Goal: Transaction & Acquisition: Purchase product/service

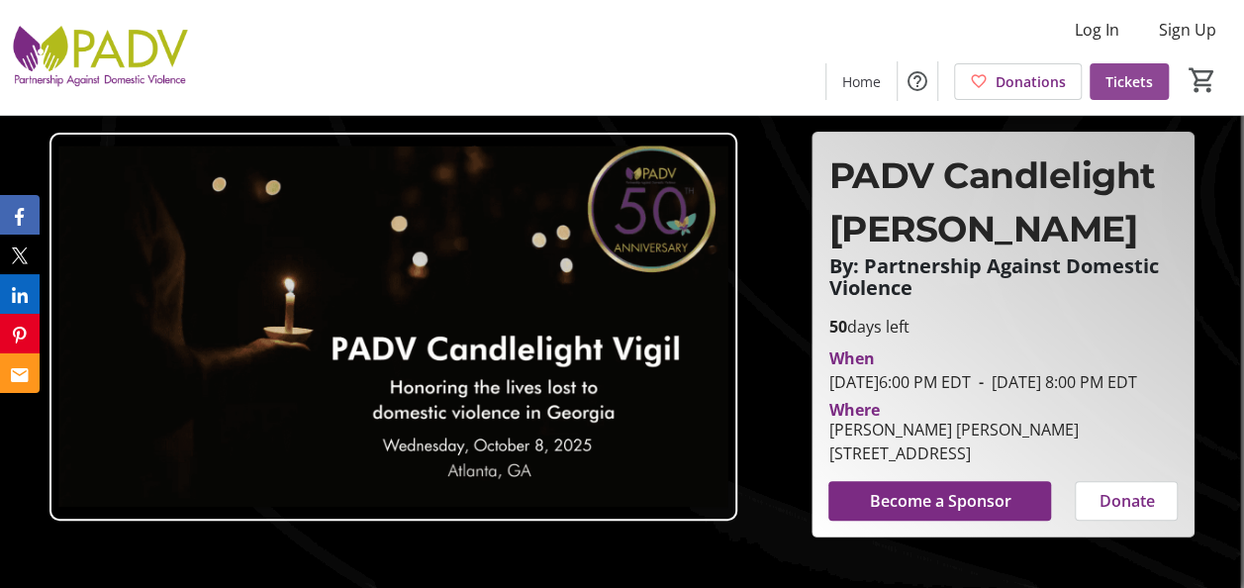
click at [1142, 71] on span "Tickets" at bounding box center [1129, 81] width 48 height 21
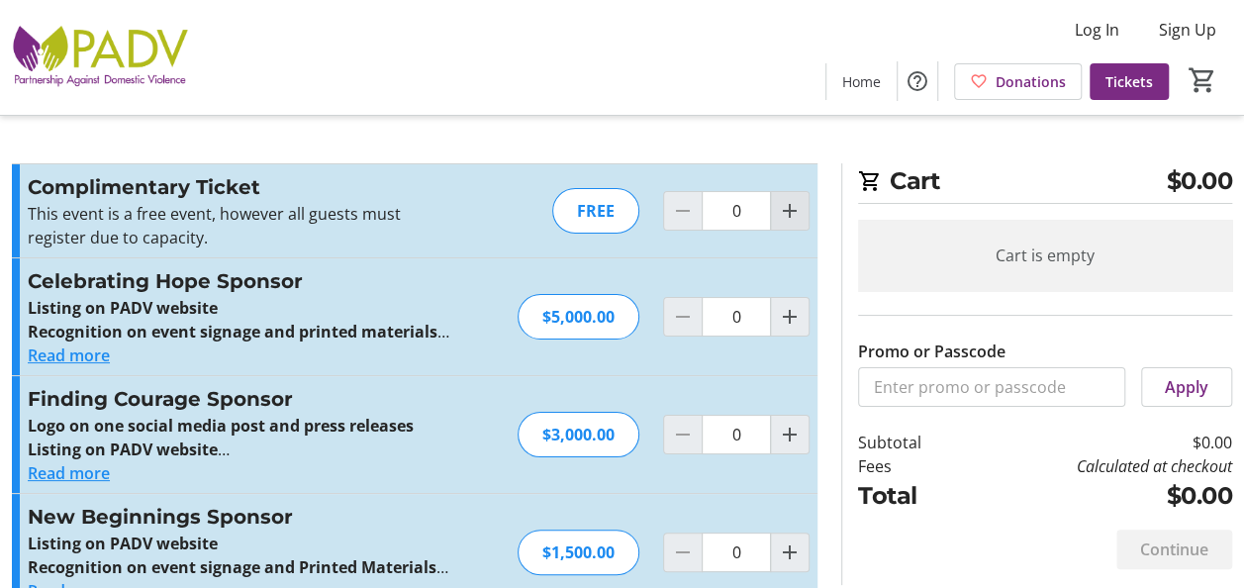
click at [792, 212] on mat-icon "Increment by one" at bounding box center [790, 211] width 24 height 24
type input "1"
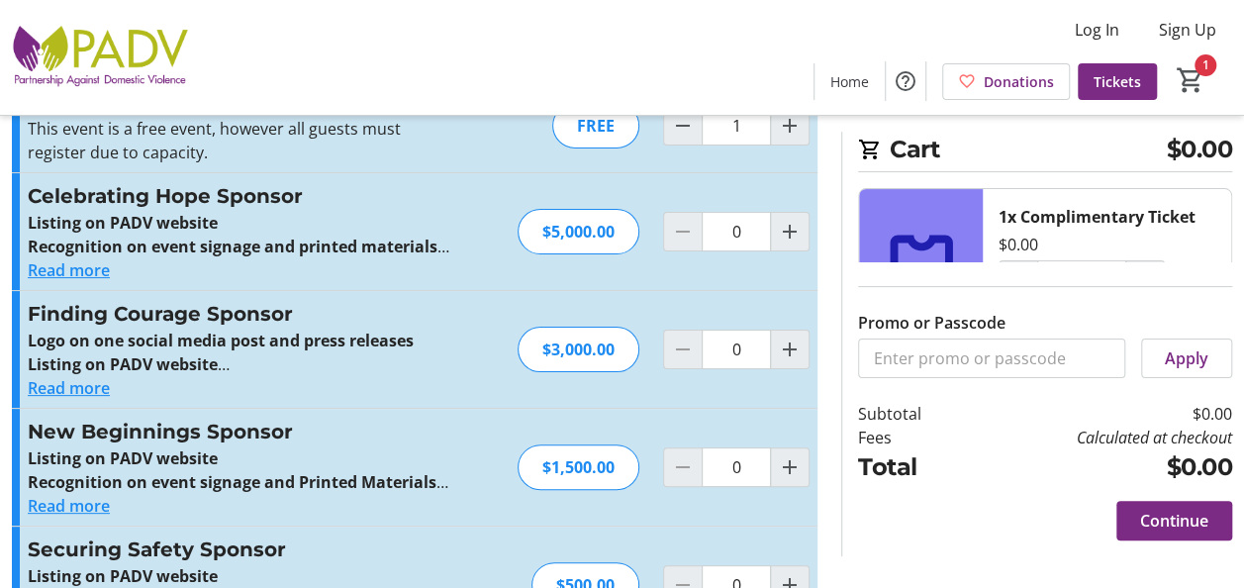
scroll to position [89, 0]
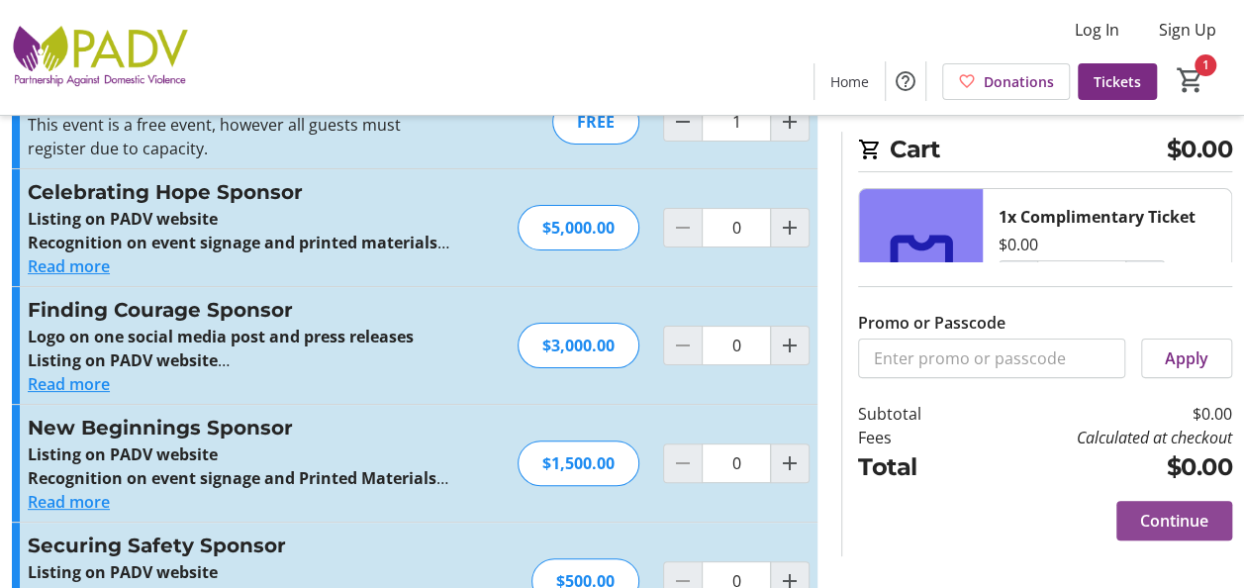
click at [1173, 532] on span at bounding box center [1174, 521] width 116 height 48
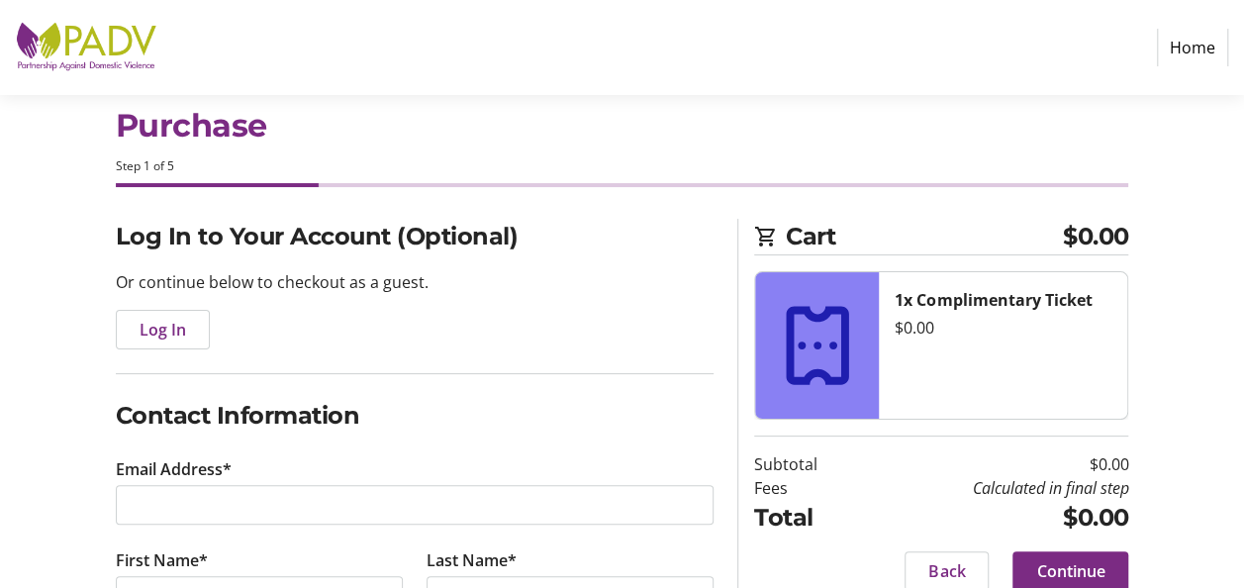
scroll to position [122, 0]
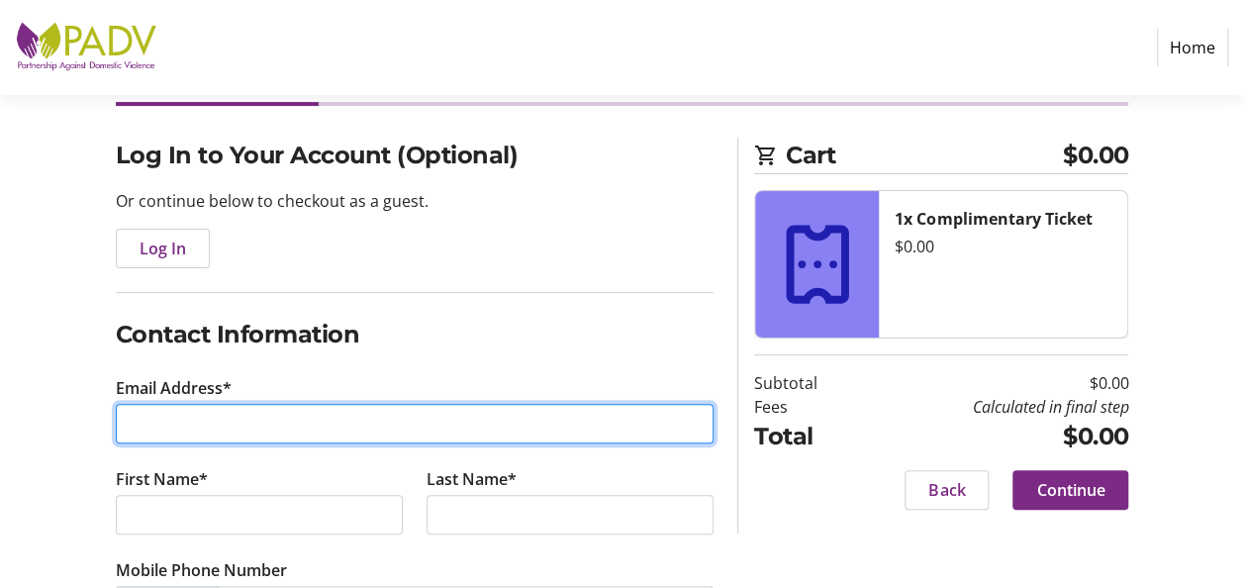
click at [603, 422] on input "Email Address*" at bounding box center [415, 424] width 599 height 40
type input "[EMAIL_ADDRESS][DOMAIN_NAME]"
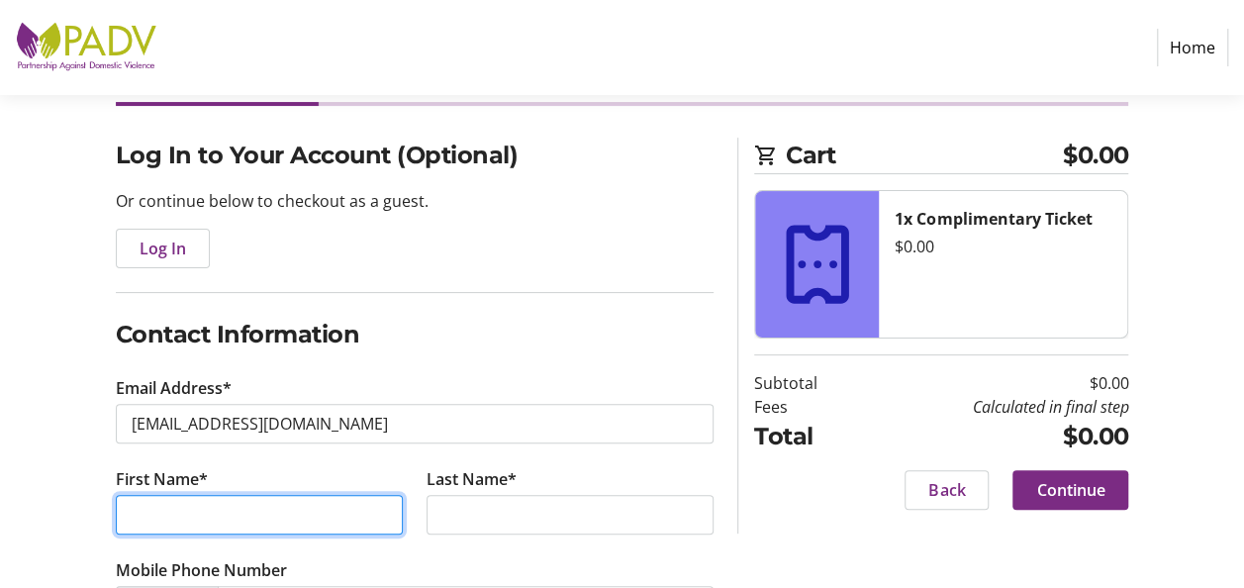
type input "[PERSON_NAME]"
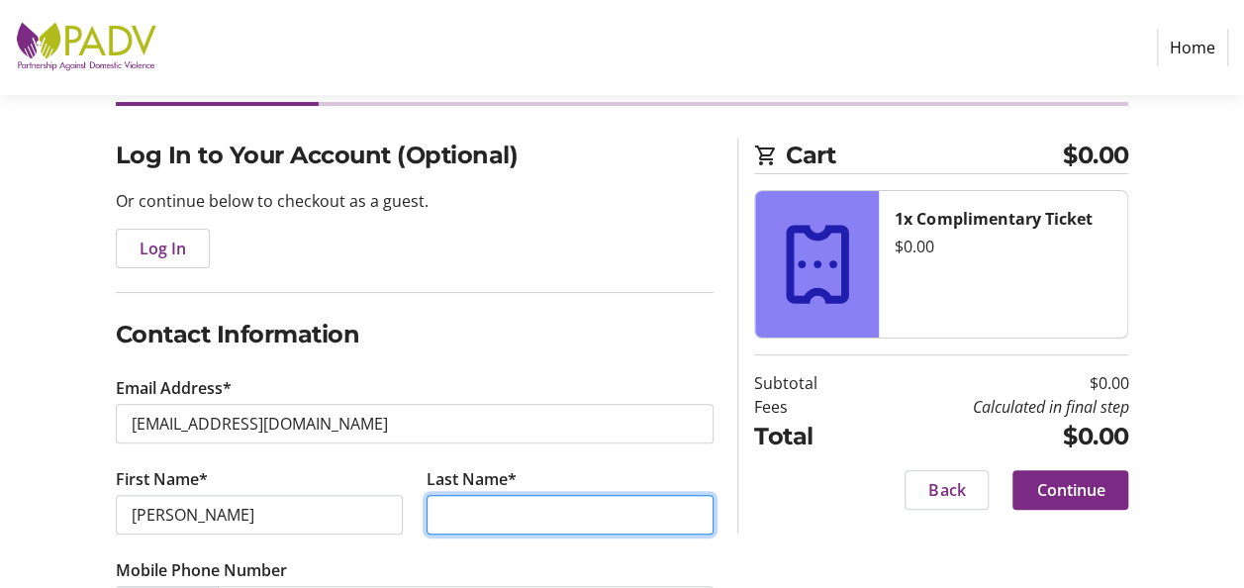
type input "Puebla"
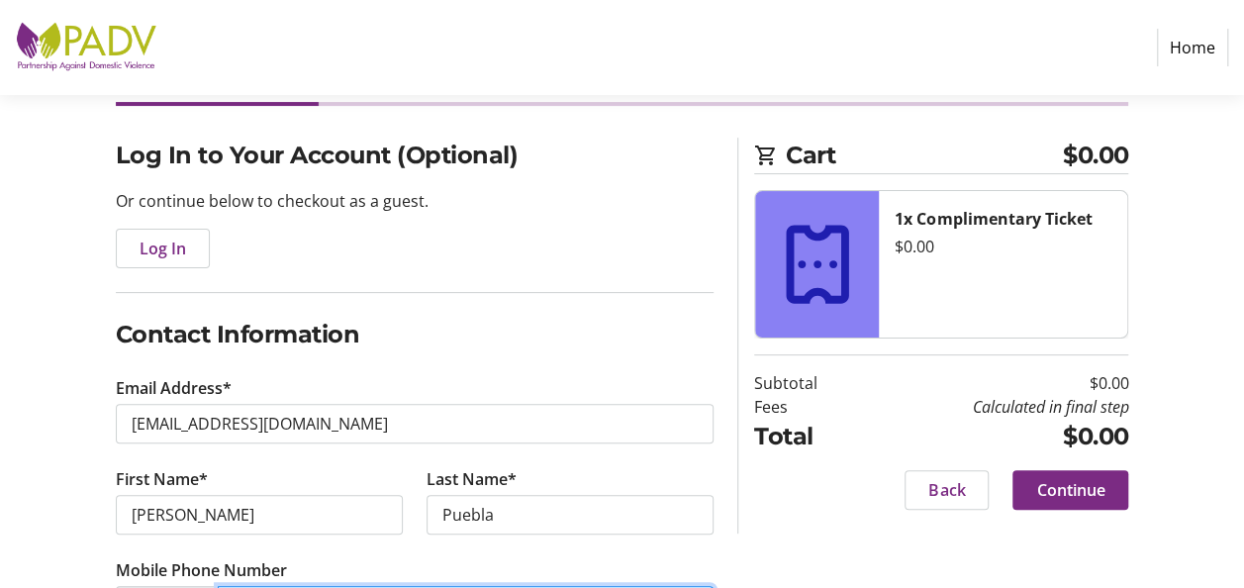
type input "1 (470) 399-300"
type input "DeKalb County Solicitor General's Office"
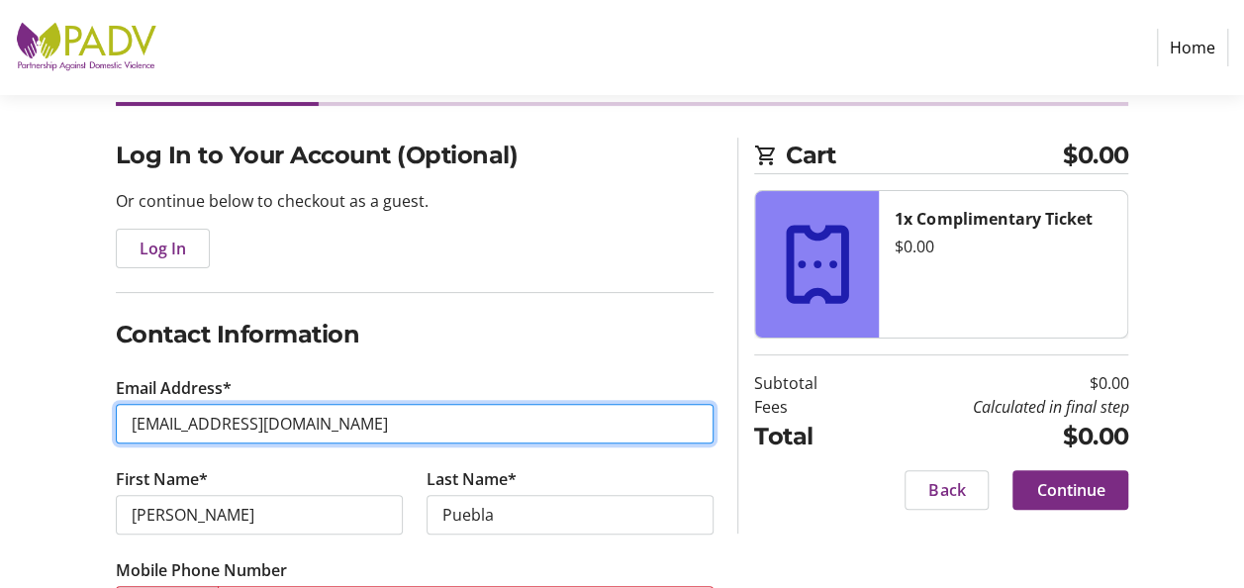
type input "[EMAIL_ADDRESS][DOMAIN_NAME]"
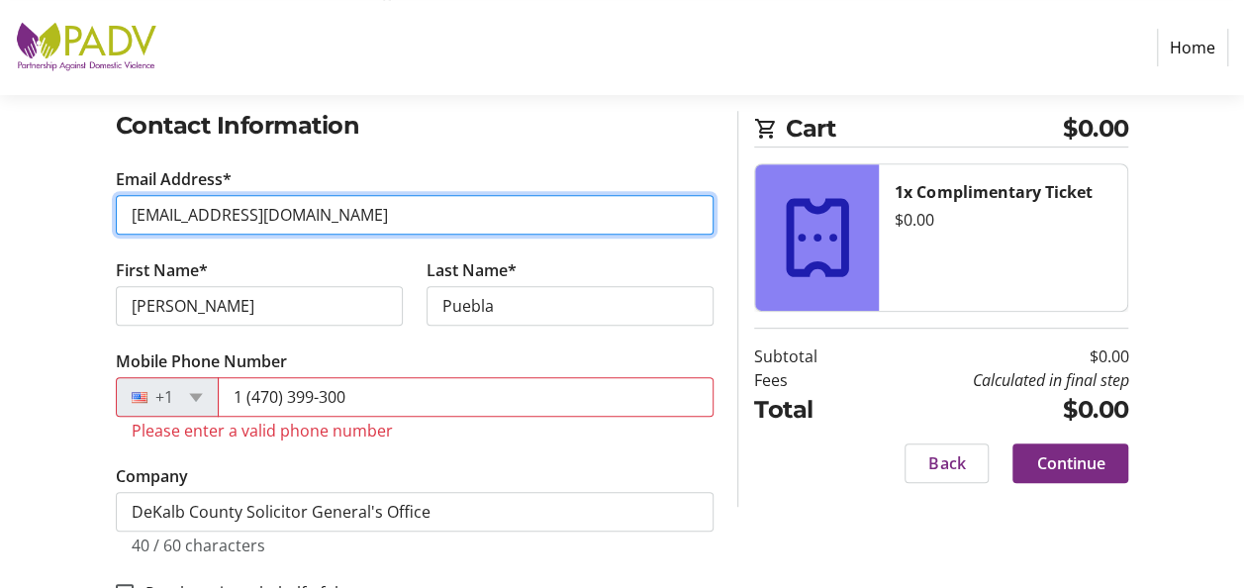
scroll to position [345, 0]
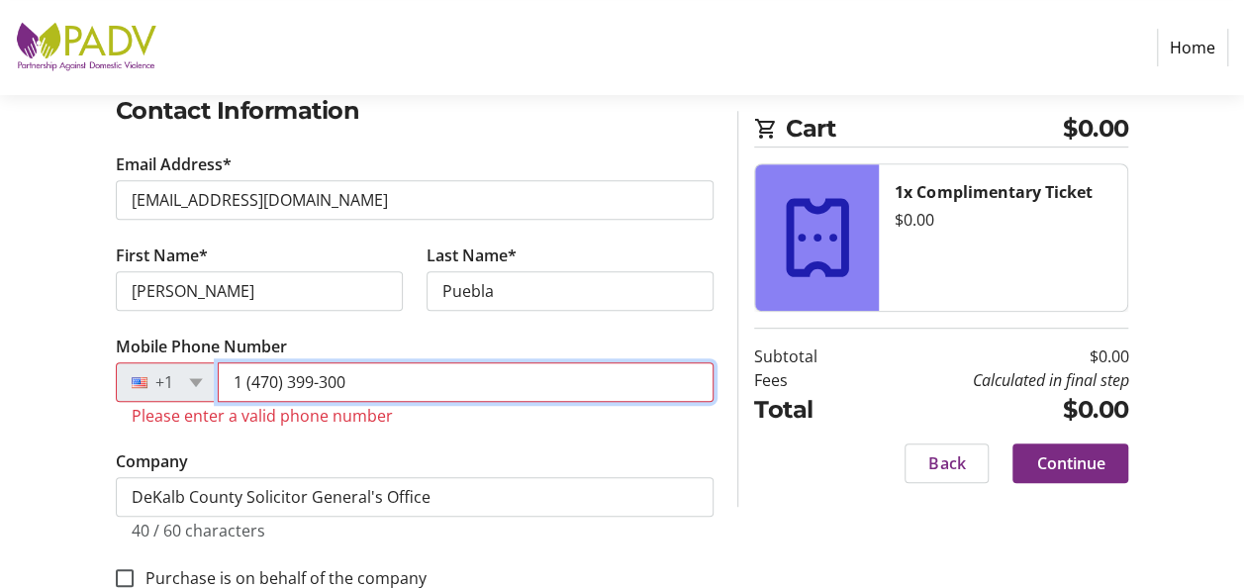
drag, startPoint x: 384, startPoint y: 376, endPoint x: 210, endPoint y: 364, distance: 174.6
click at [210, 364] on div "+1 1 (470) 399-300" at bounding box center [415, 382] width 599 height 40
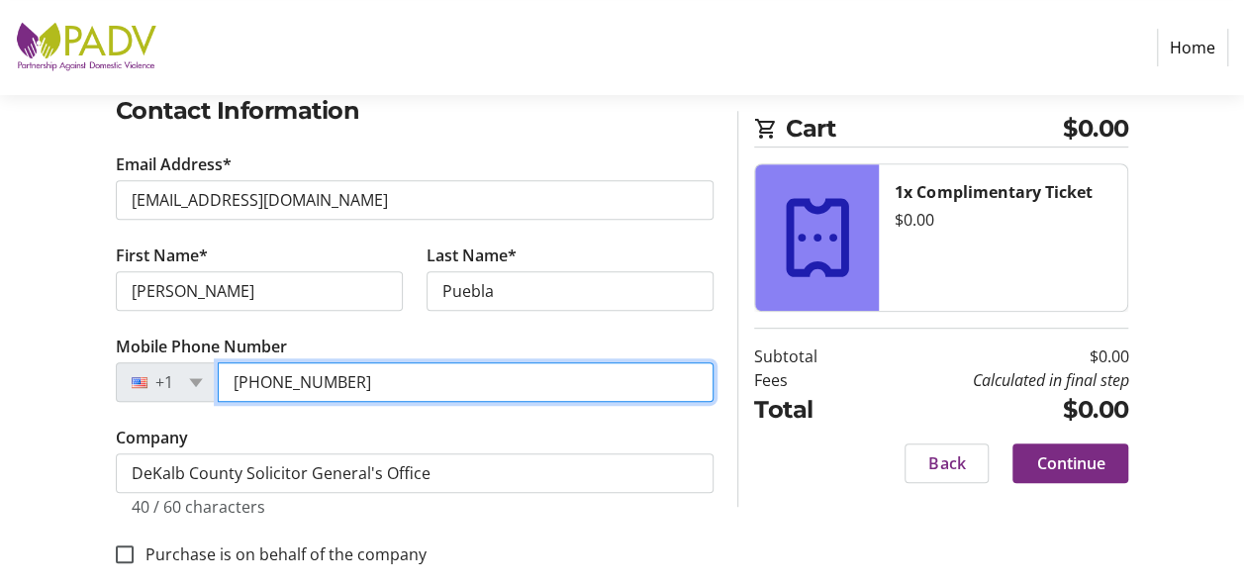
scroll to position [368, 0]
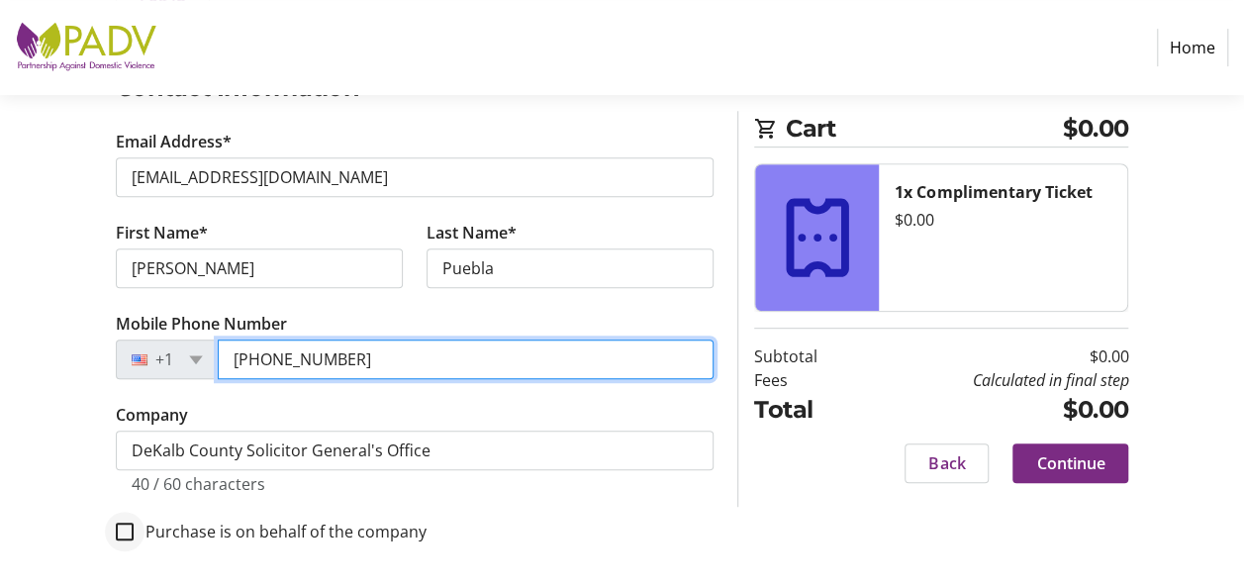
type input "[PHONE_NUMBER]"
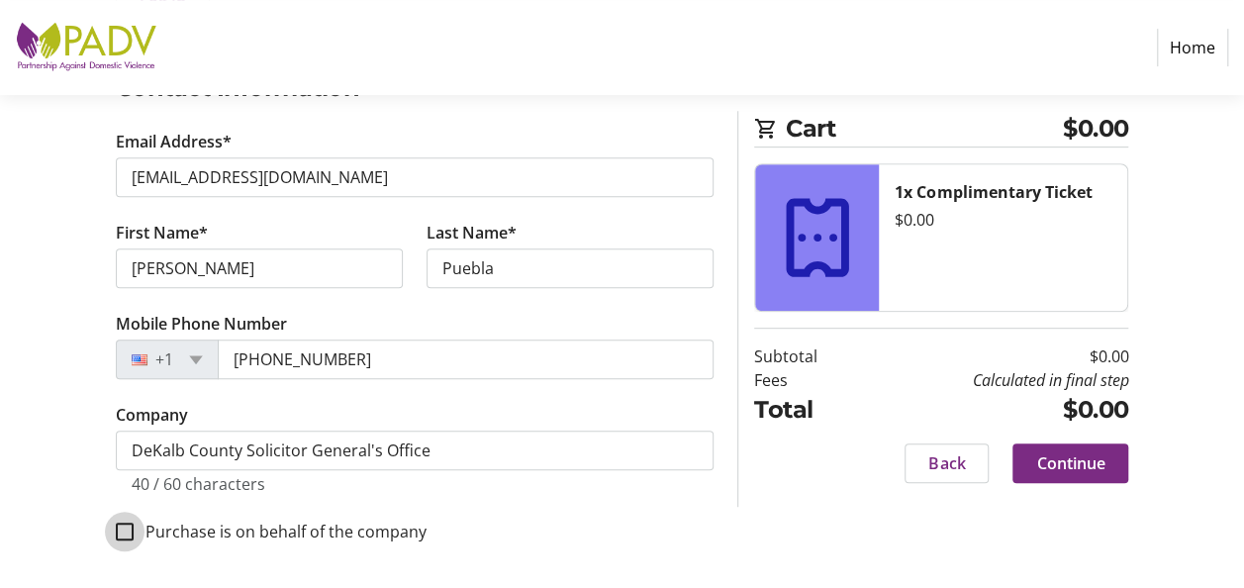
click at [131, 523] on input "Purchase is on behalf of the company" at bounding box center [125, 532] width 18 height 18
checkbox input "true"
click at [1077, 458] on span "Continue" at bounding box center [1070, 463] width 68 height 24
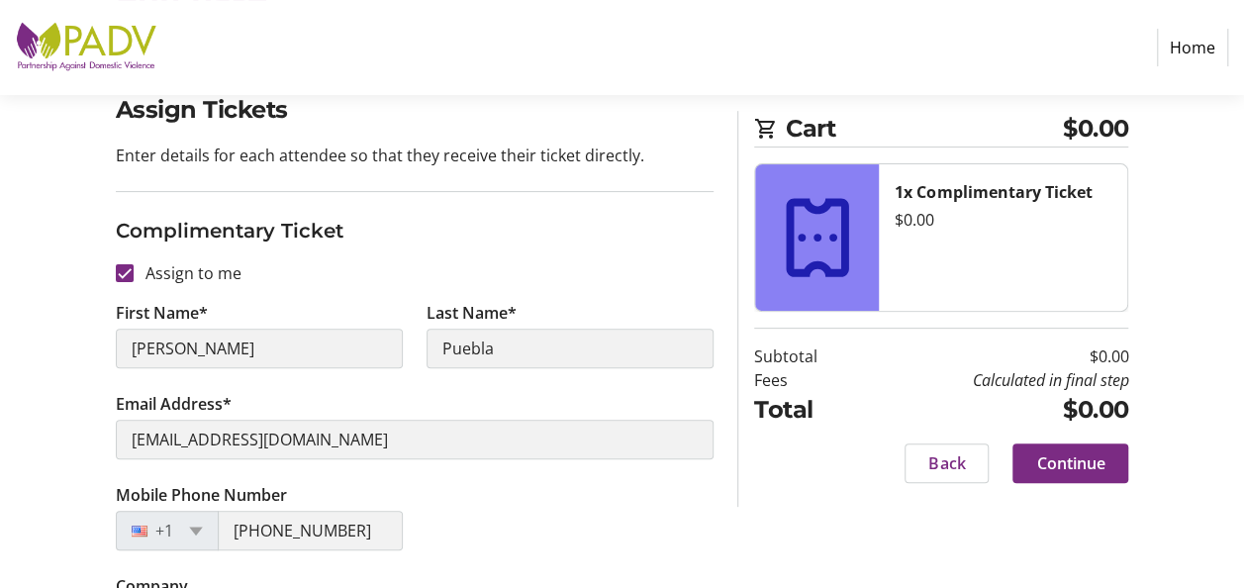
scroll to position [241, 0]
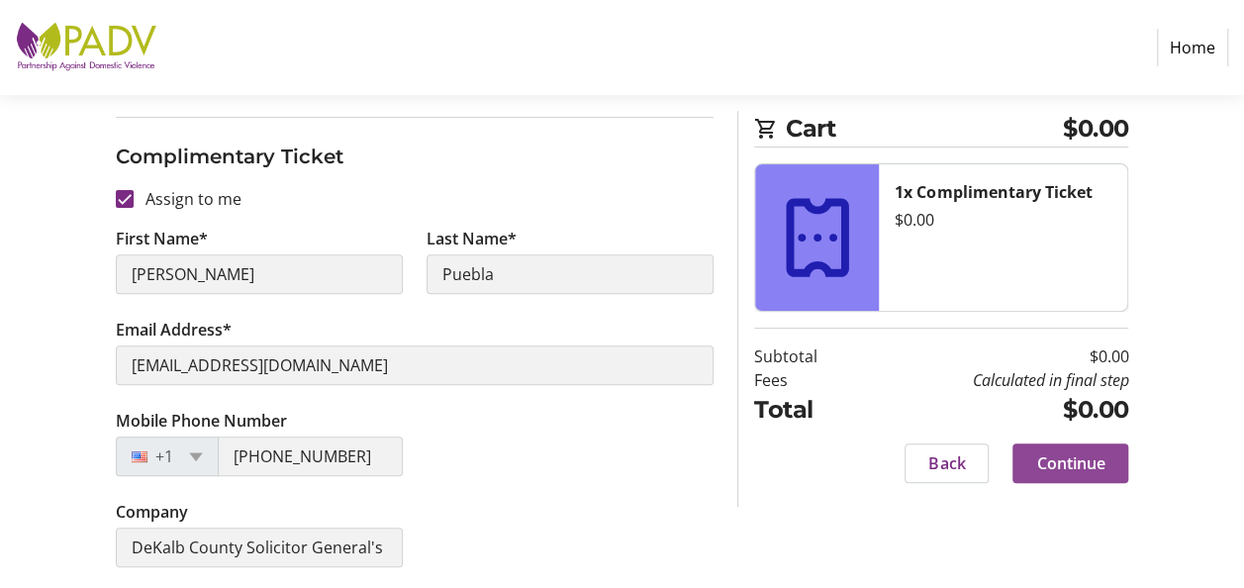
click at [1101, 459] on span "Continue" at bounding box center [1070, 463] width 68 height 24
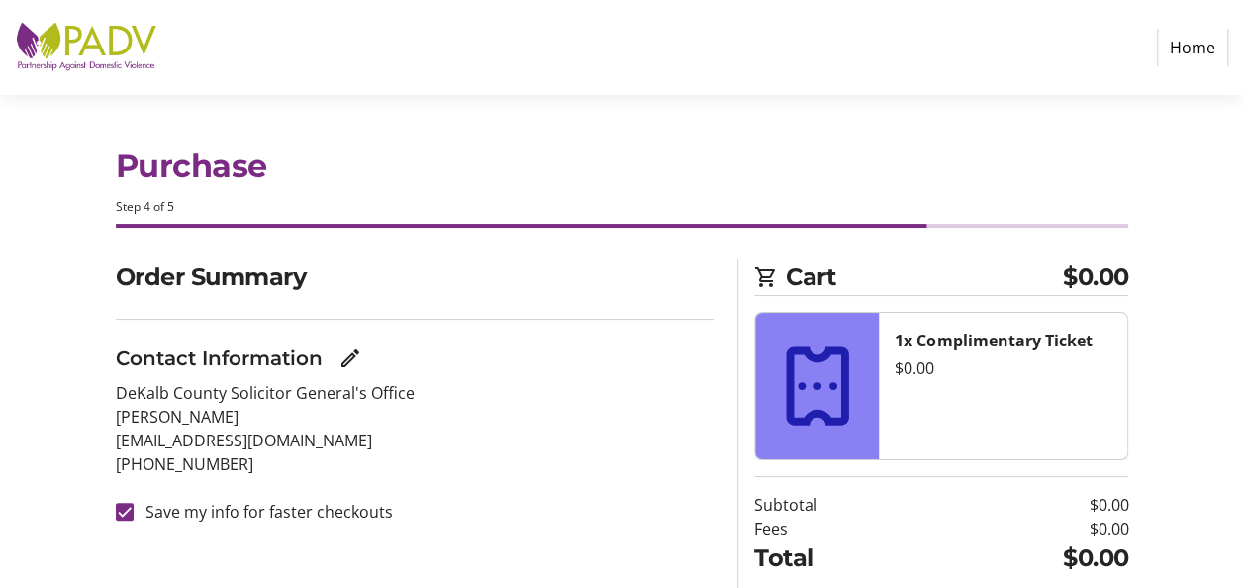
scroll to position [117, 0]
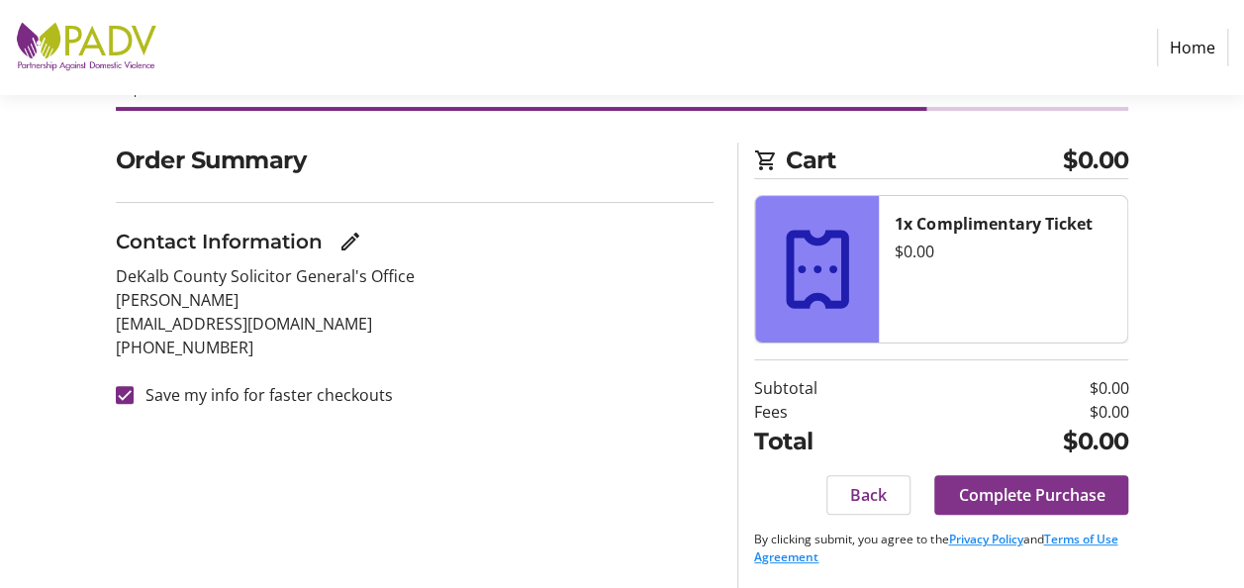
click at [1057, 490] on span "Complete Purchase" at bounding box center [1031, 495] width 146 height 24
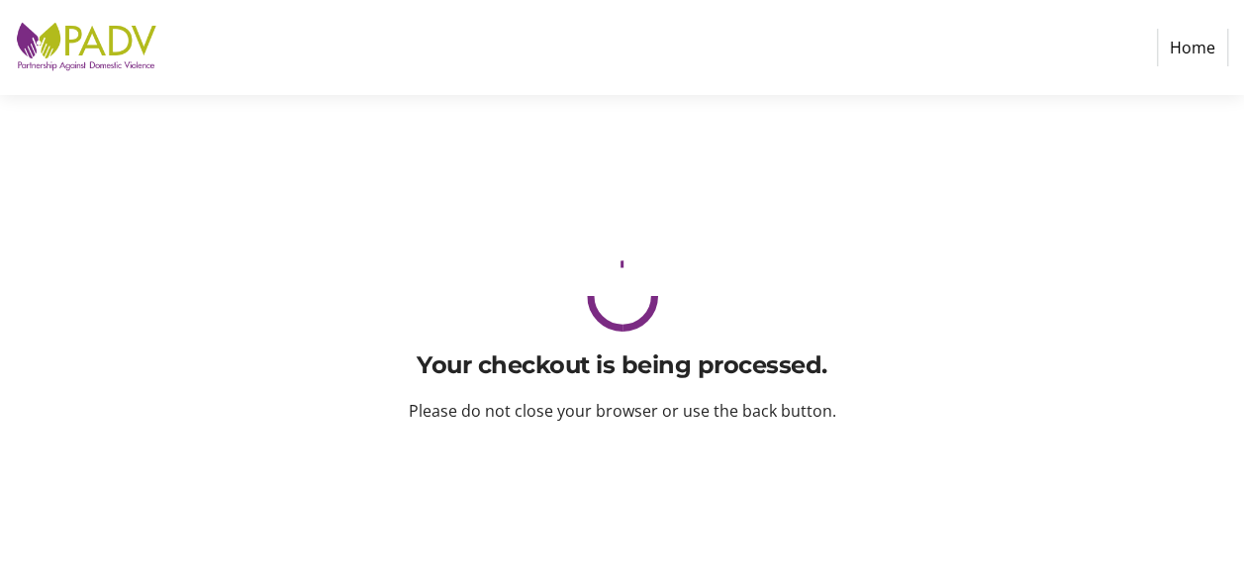
scroll to position [0, 0]
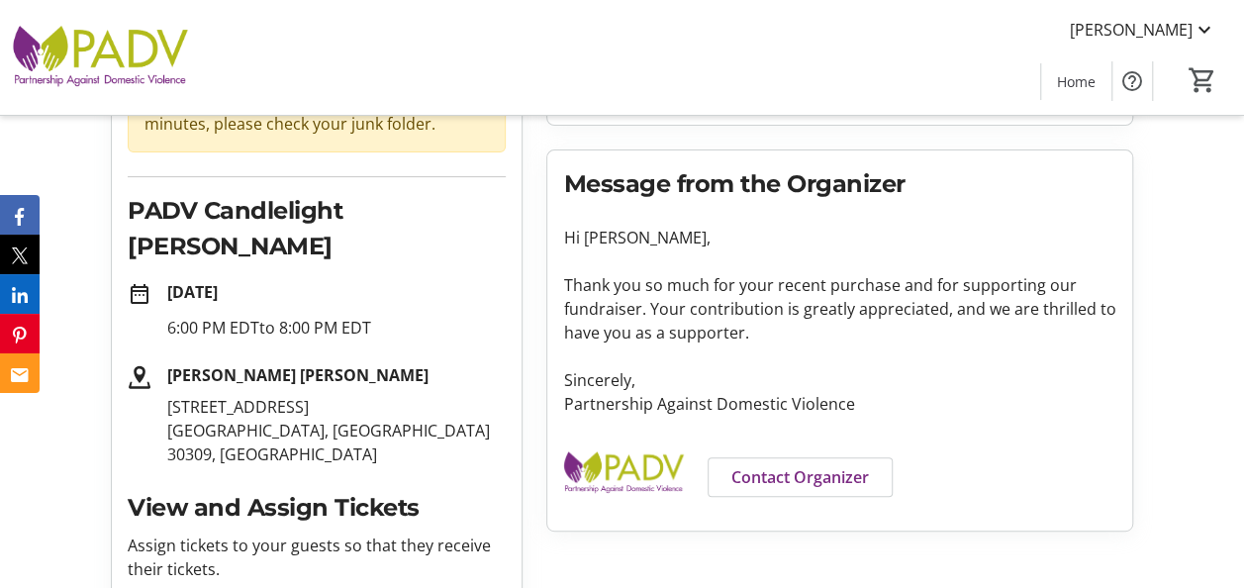
scroll to position [232, 0]
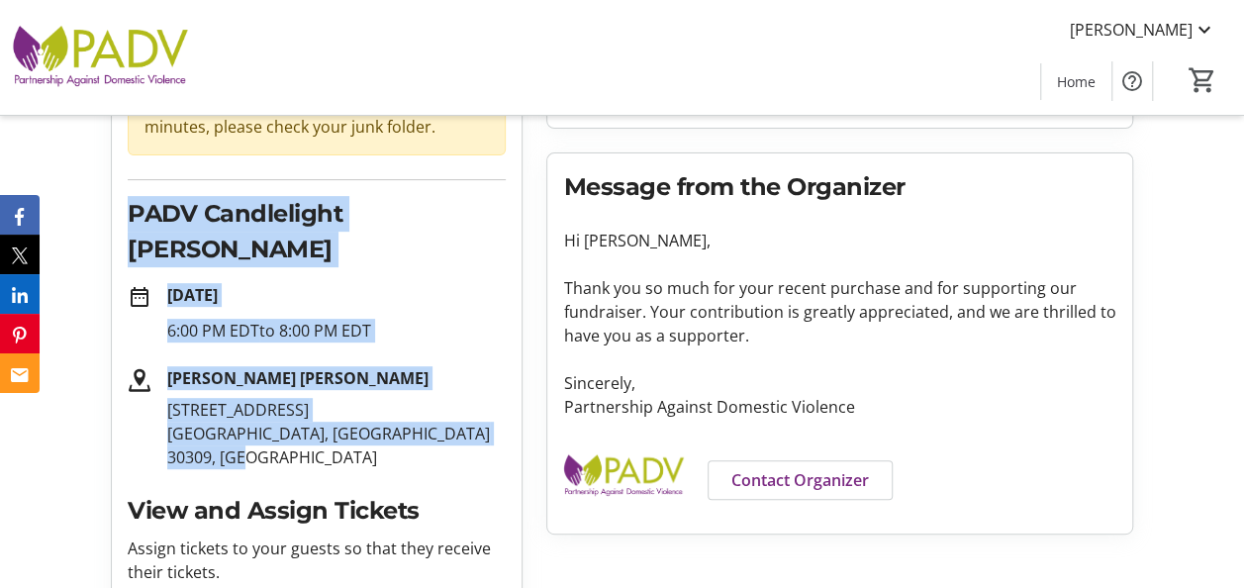
drag, startPoint x: 131, startPoint y: 212, endPoint x: 403, endPoint y: 416, distance: 340.1
click at [403, 416] on div "Purchase Complete! check_circle Your receipt has been sent to your email. If yo…" at bounding box center [317, 401] width 410 height 902
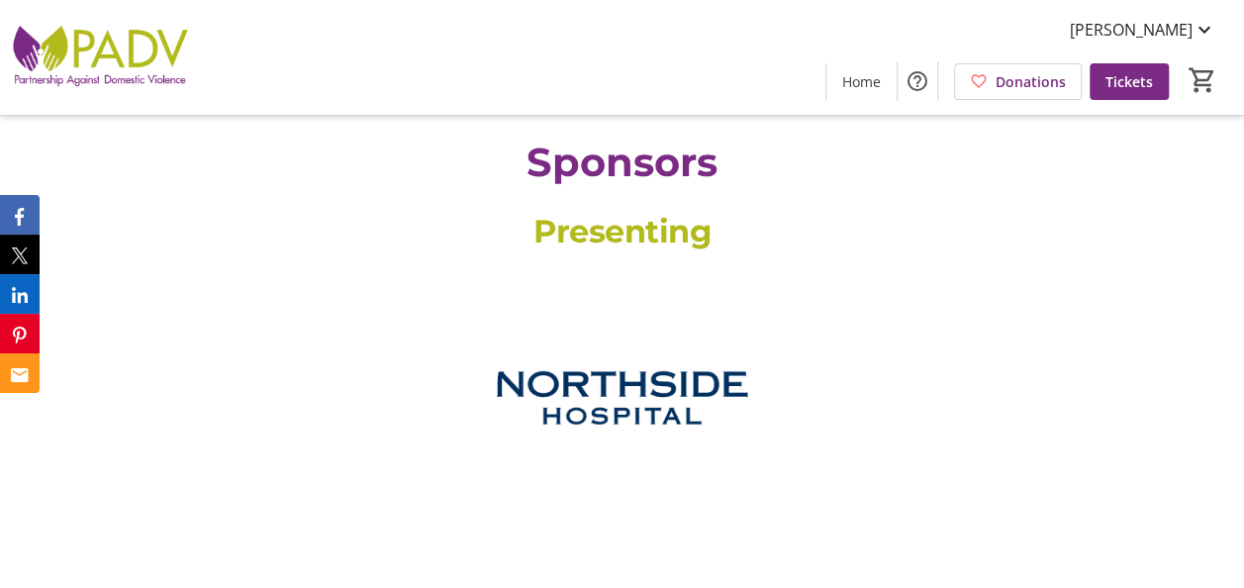
scroll to position [965, 0]
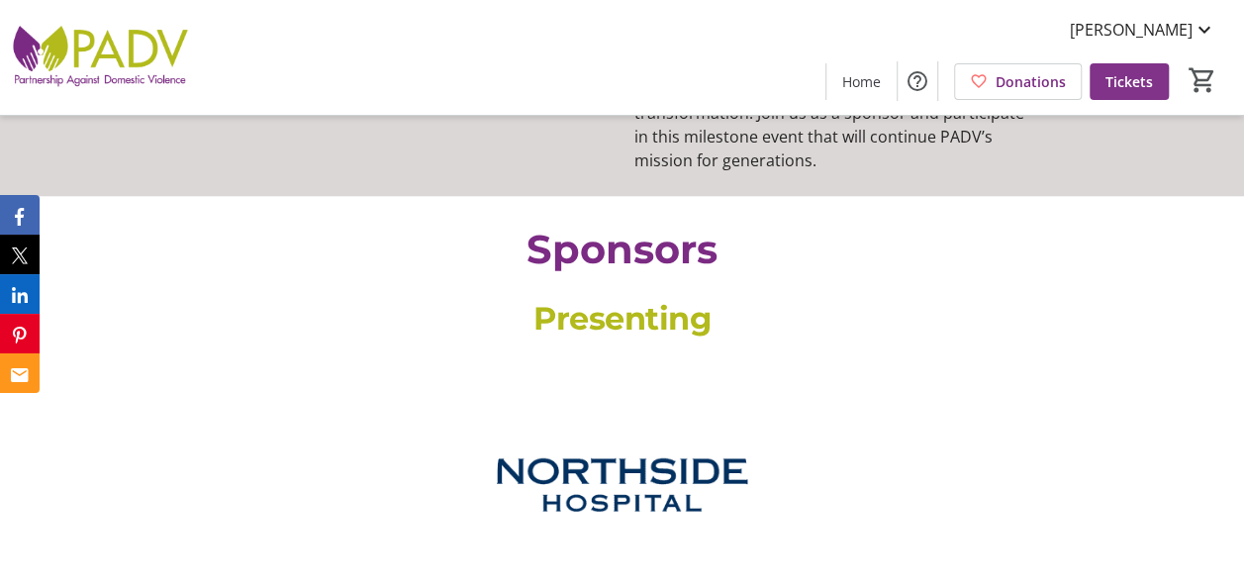
click at [1132, 75] on span "Tickets" at bounding box center [1129, 81] width 48 height 21
